Goal: Find specific page/section: Find specific page/section

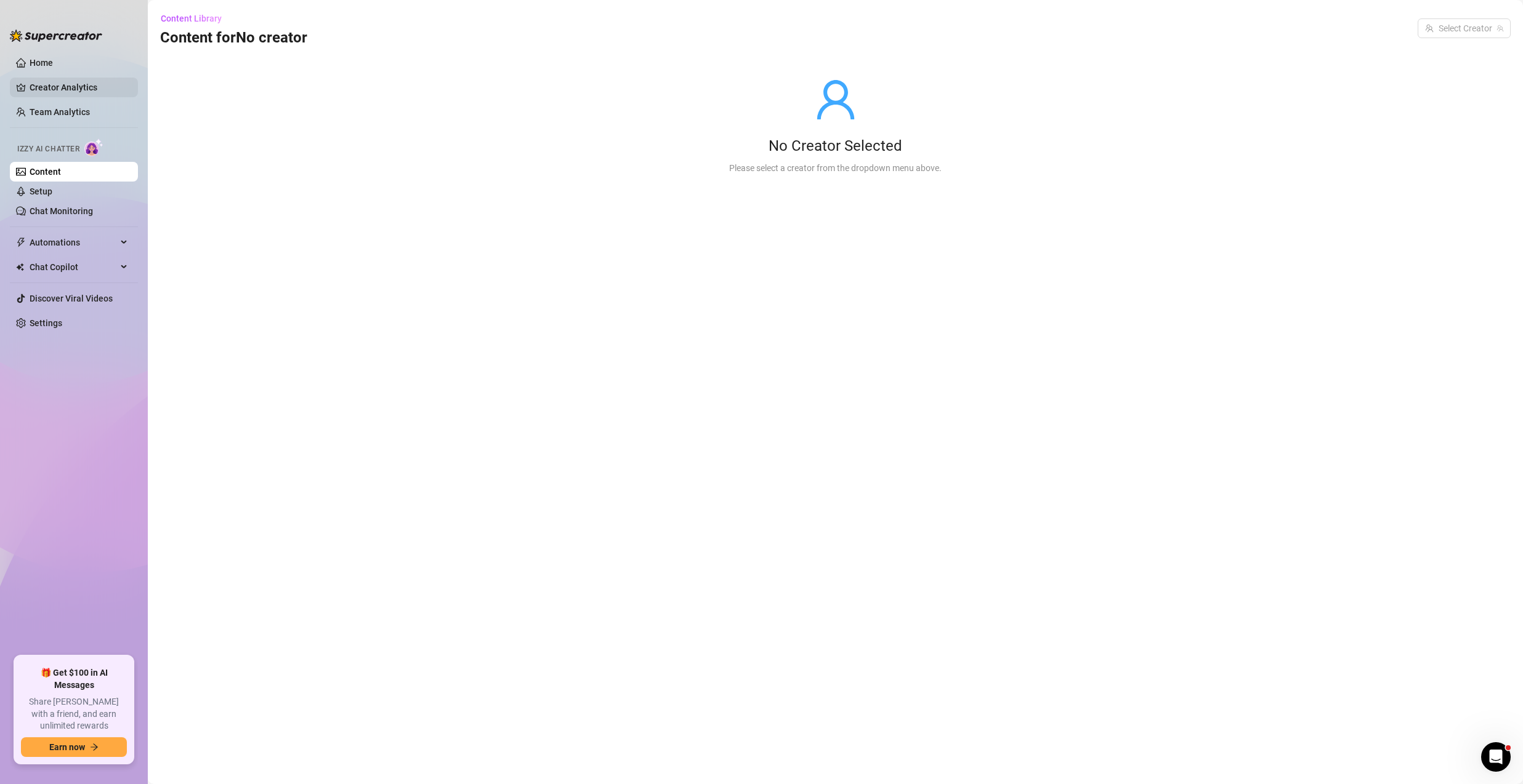
click at [57, 80] on link "Creator Analytics" at bounding box center [79, 87] width 99 height 20
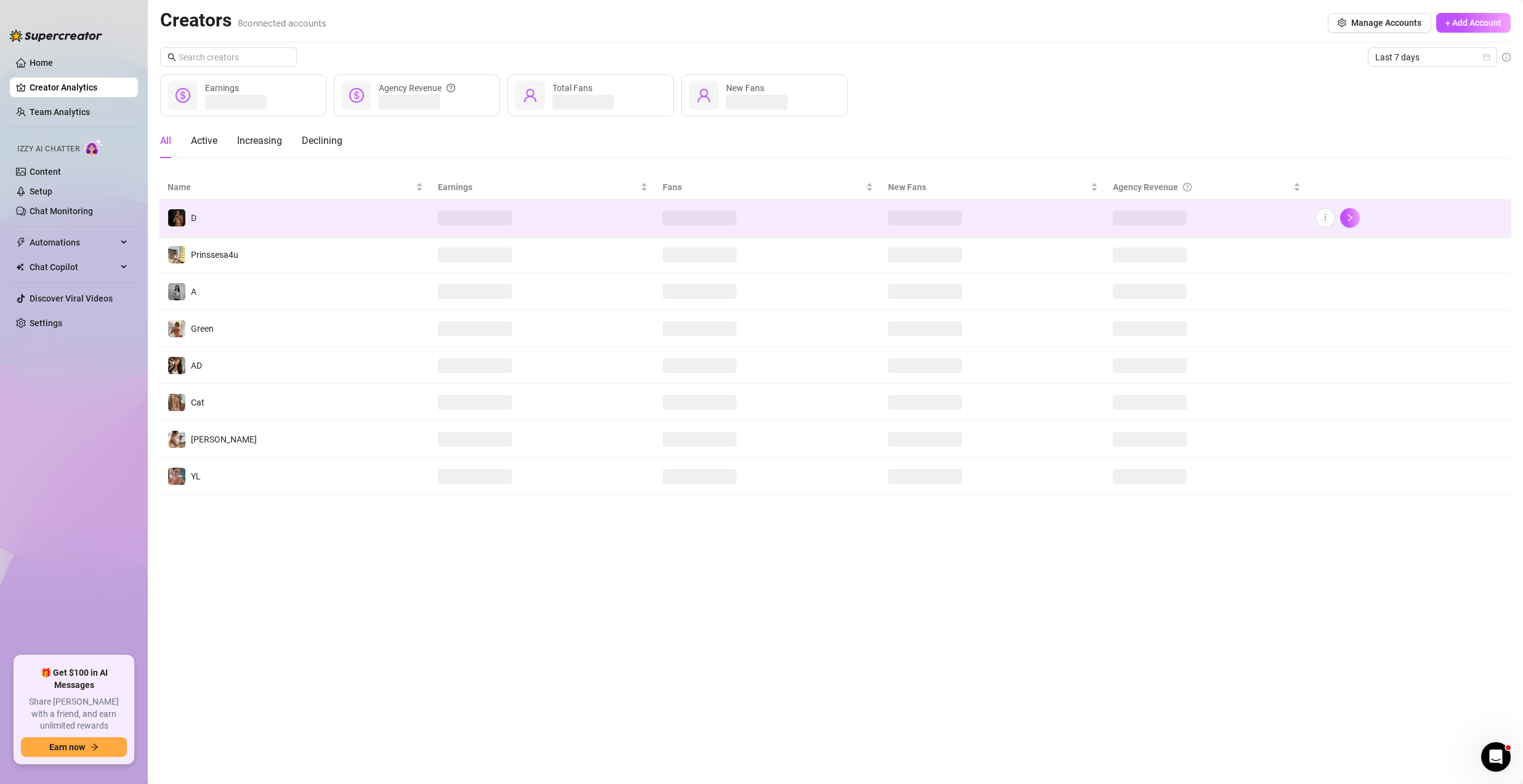
click at [238, 209] on td "D" at bounding box center [295, 218] width 270 height 37
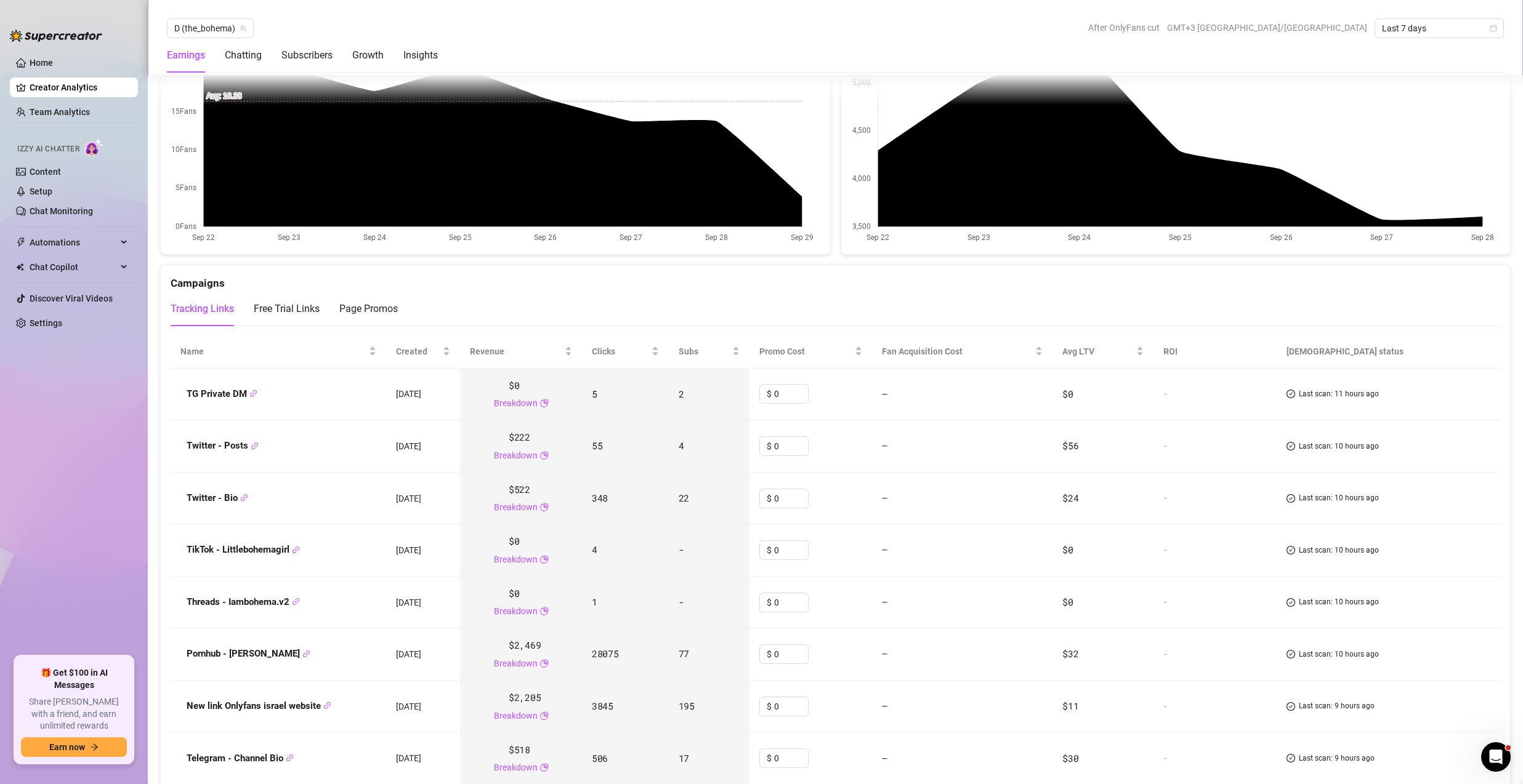
scroll to position [1441, 0]
